Goal: Task Accomplishment & Management: Use online tool/utility

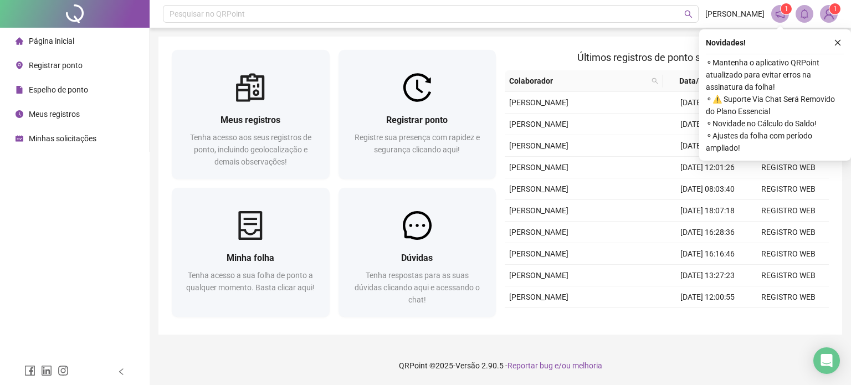
click at [58, 65] on span "Registrar ponto" at bounding box center [56, 65] width 54 height 9
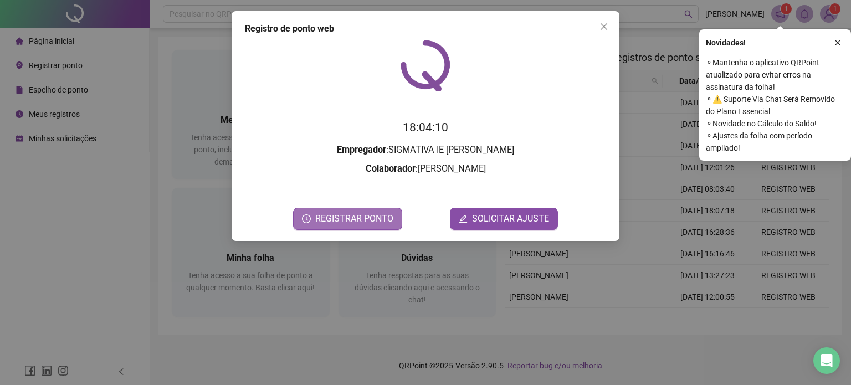
click at [348, 217] on span "REGISTRAR PONTO" at bounding box center [354, 218] width 78 height 13
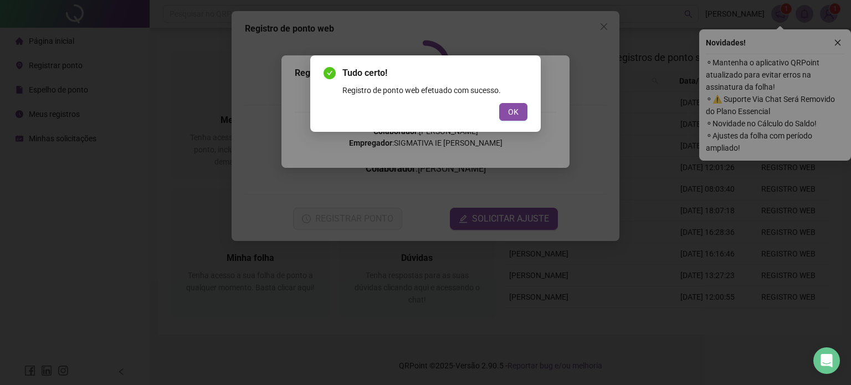
click at [518, 111] on span "OK" at bounding box center [513, 112] width 11 height 12
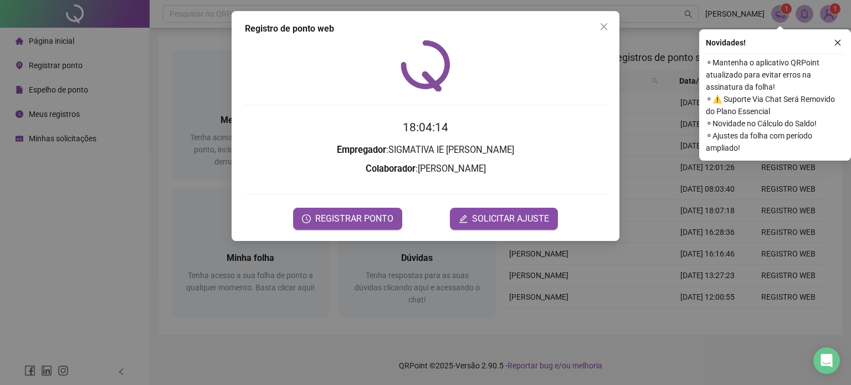
drag, startPoint x: 606, startPoint y: 27, endPoint x: 631, endPoint y: 30, distance: 25.2
click at [606, 27] on icon "close" at bounding box center [603, 26] width 9 height 9
